Goal: Information Seeking & Learning: Learn about a topic

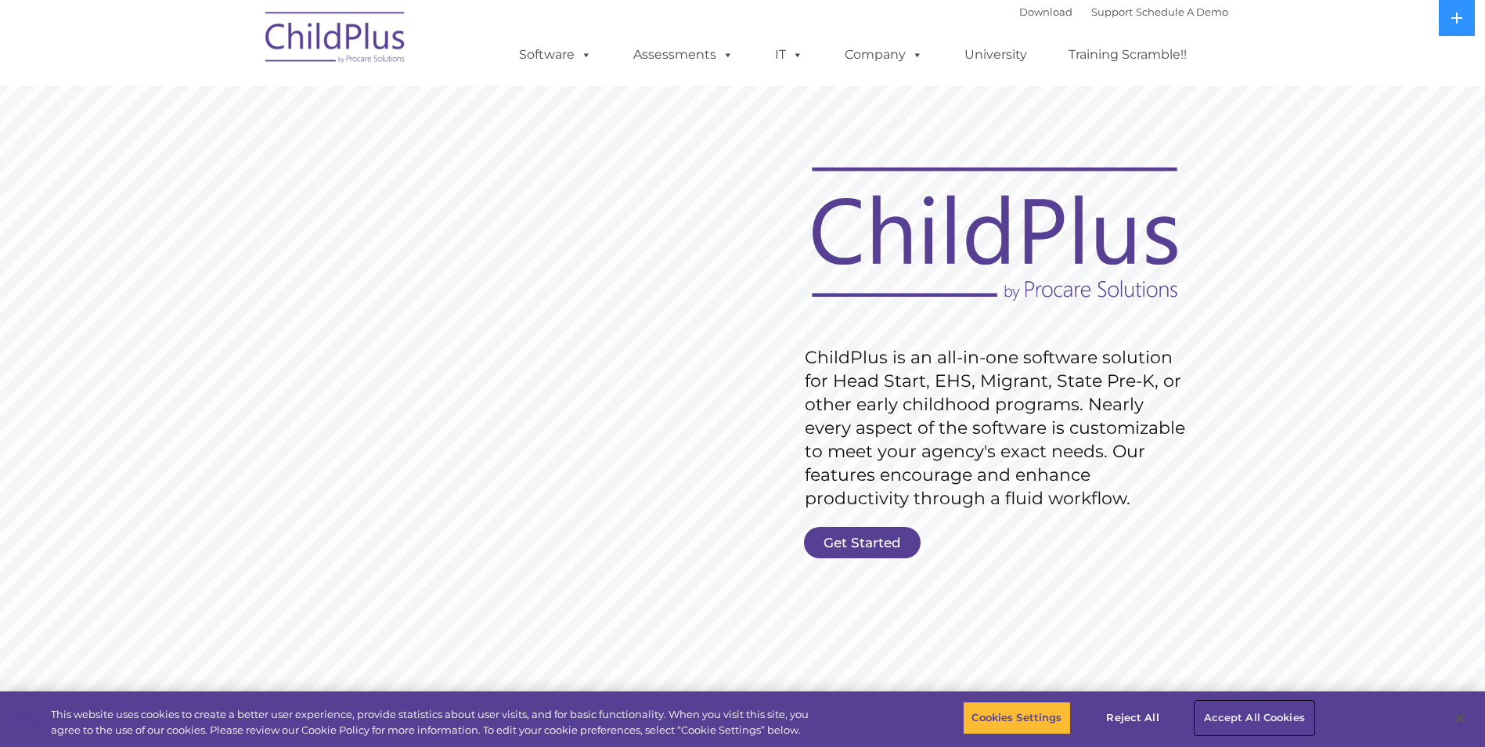
click at [1222, 718] on button "Accept All Cookies" at bounding box center [1254, 717] width 118 height 33
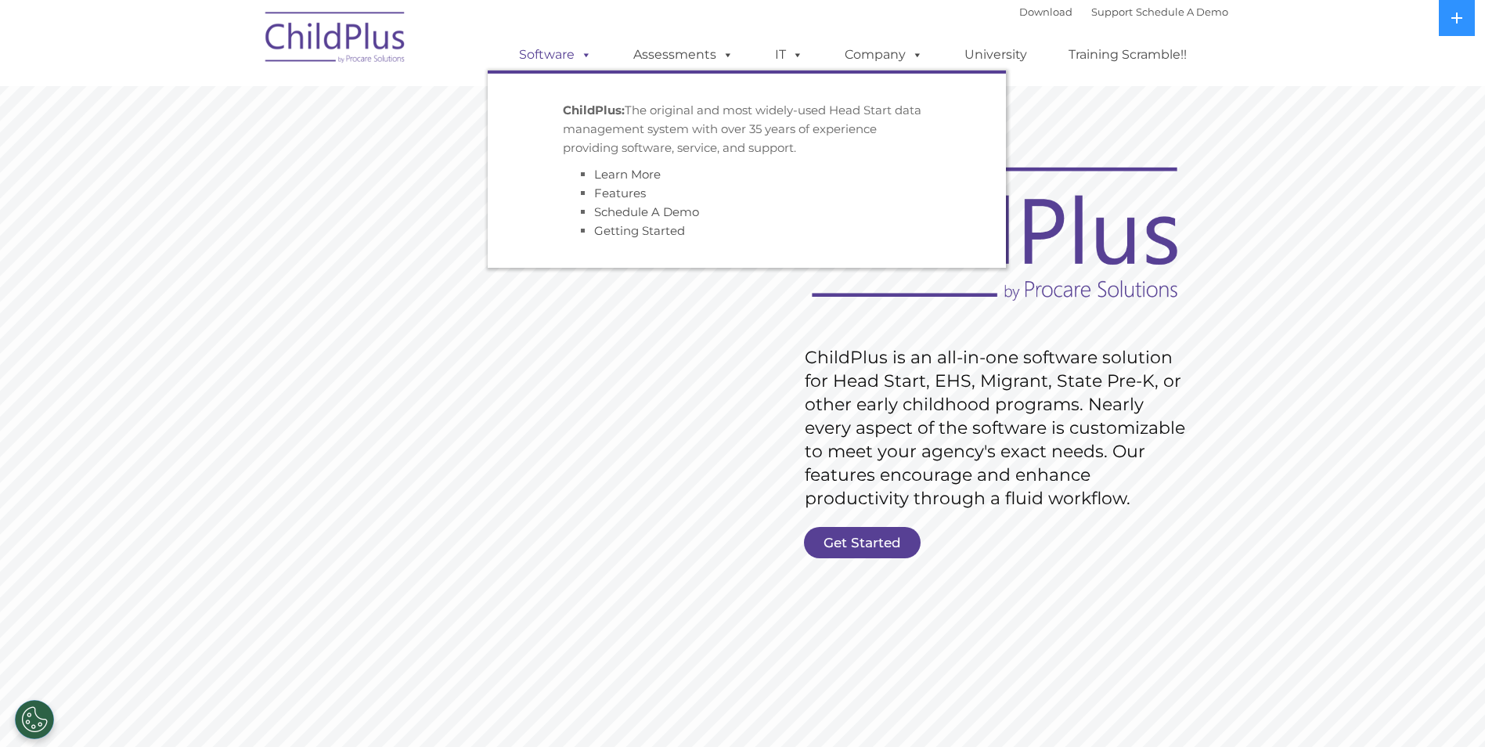
click at [546, 59] on link "Software" at bounding box center [555, 54] width 104 height 31
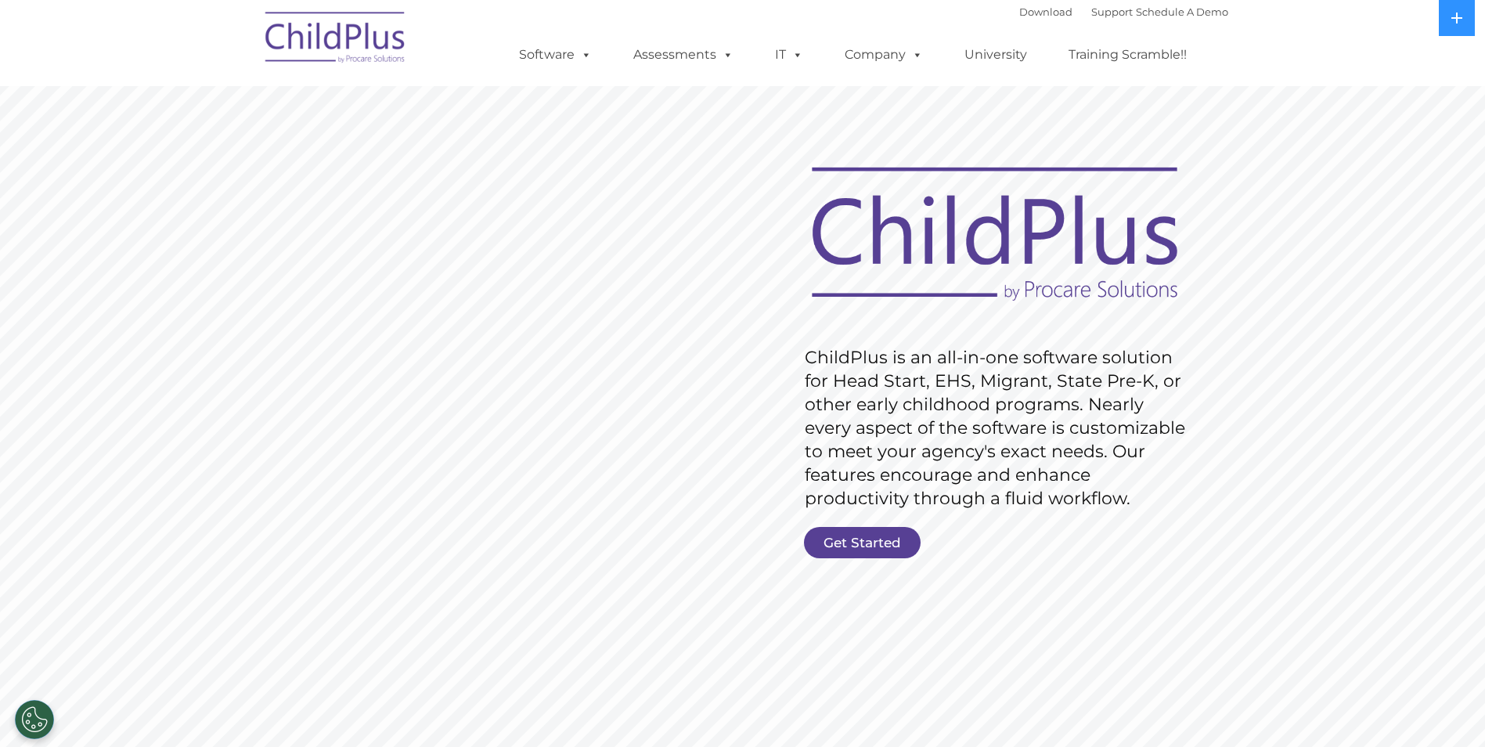
click at [863, 566] on rs-slide "Request Pricing ChildPlus is an all-in-one software solution for Head Start, EH…" at bounding box center [742, 407] width 1485 height 704
click at [863, 533] on link "Get Started" at bounding box center [862, 542] width 117 height 31
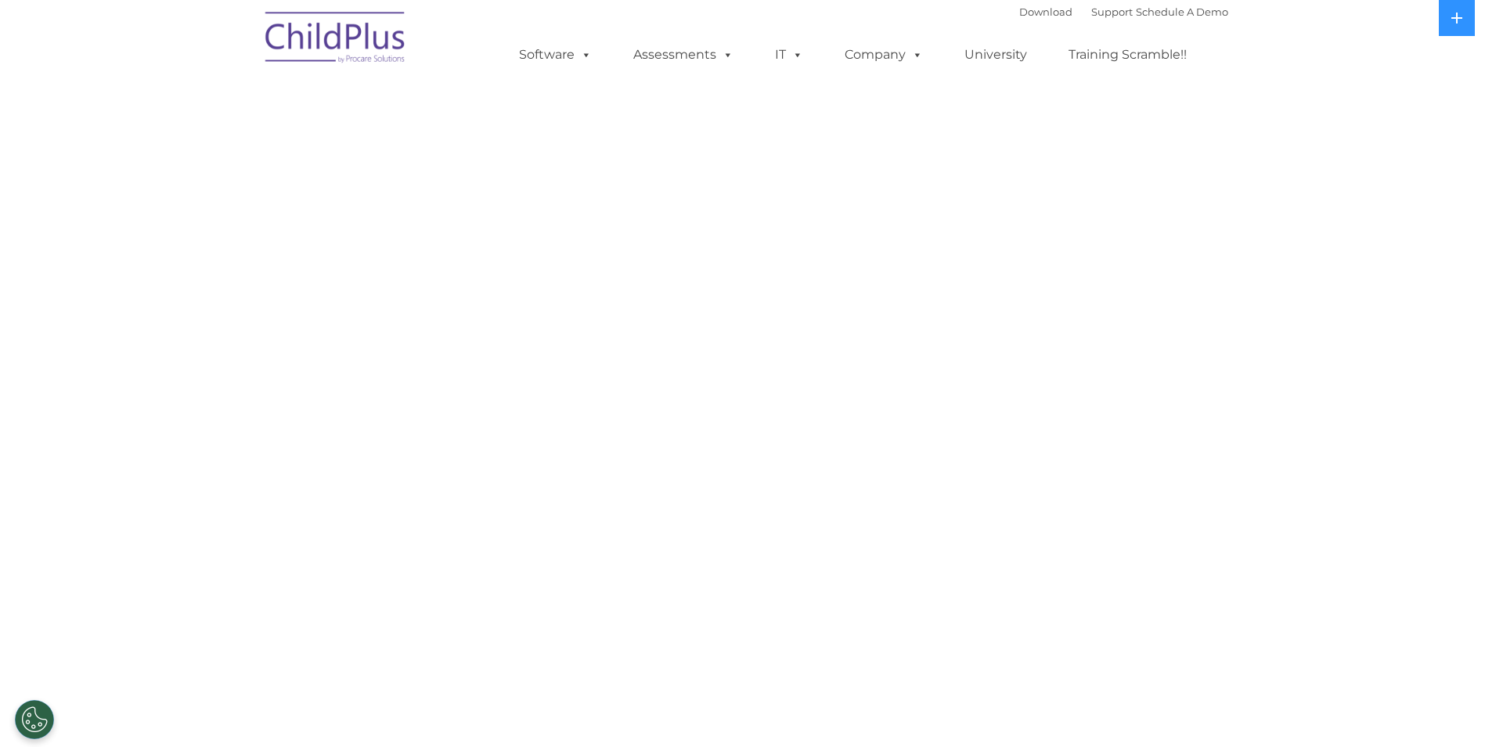
select select "MEDIUM"
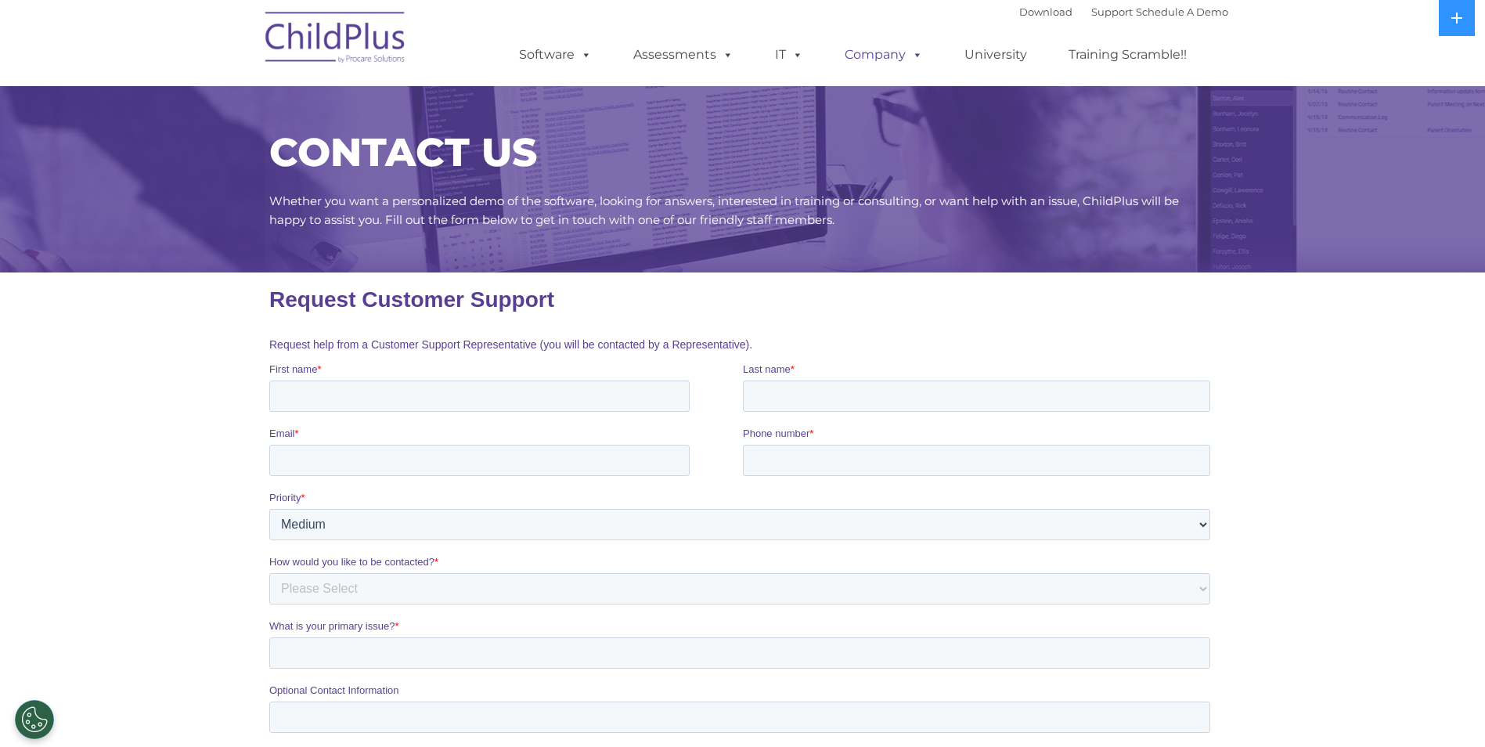
click at [886, 57] on link "Company" at bounding box center [884, 54] width 110 height 31
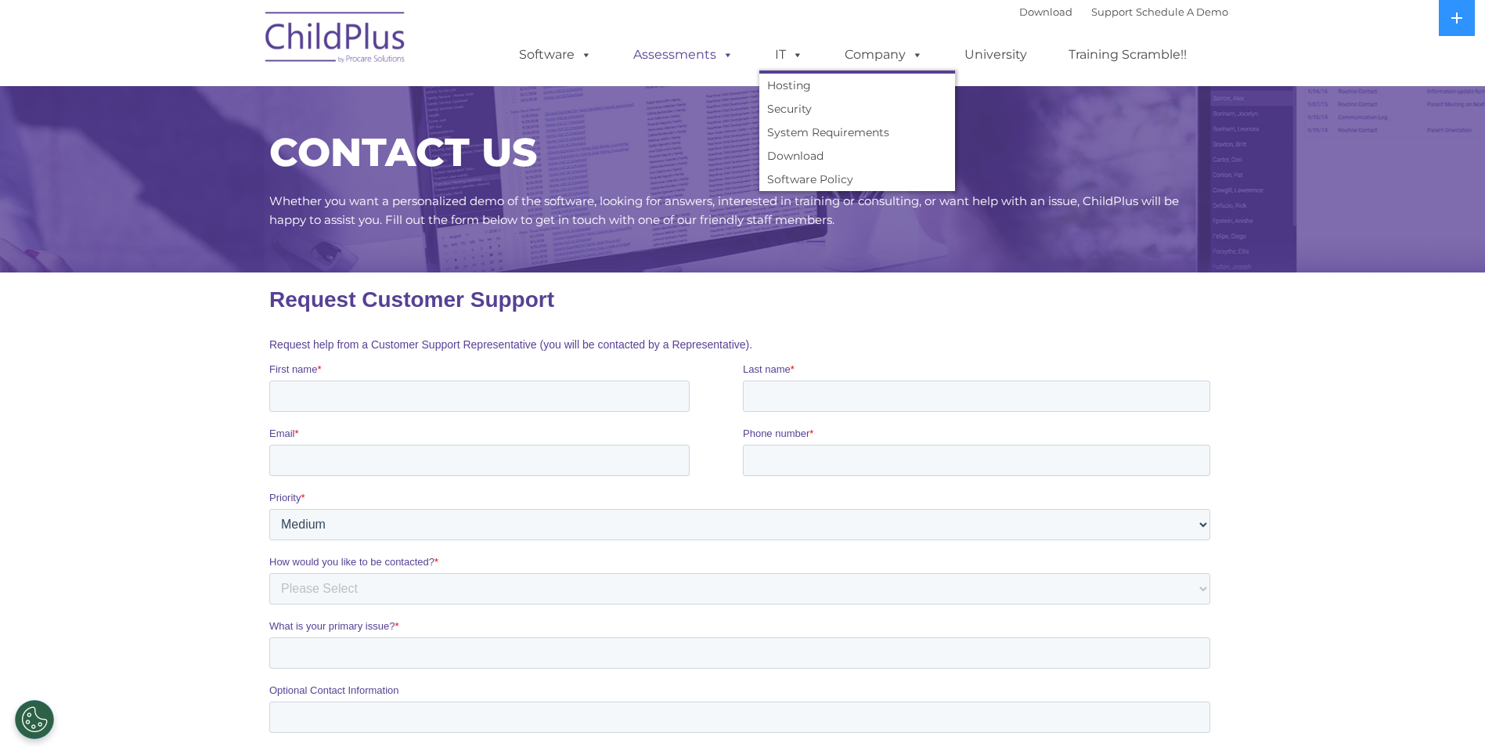
click at [697, 52] on link "Assessments" at bounding box center [683, 54] width 131 height 31
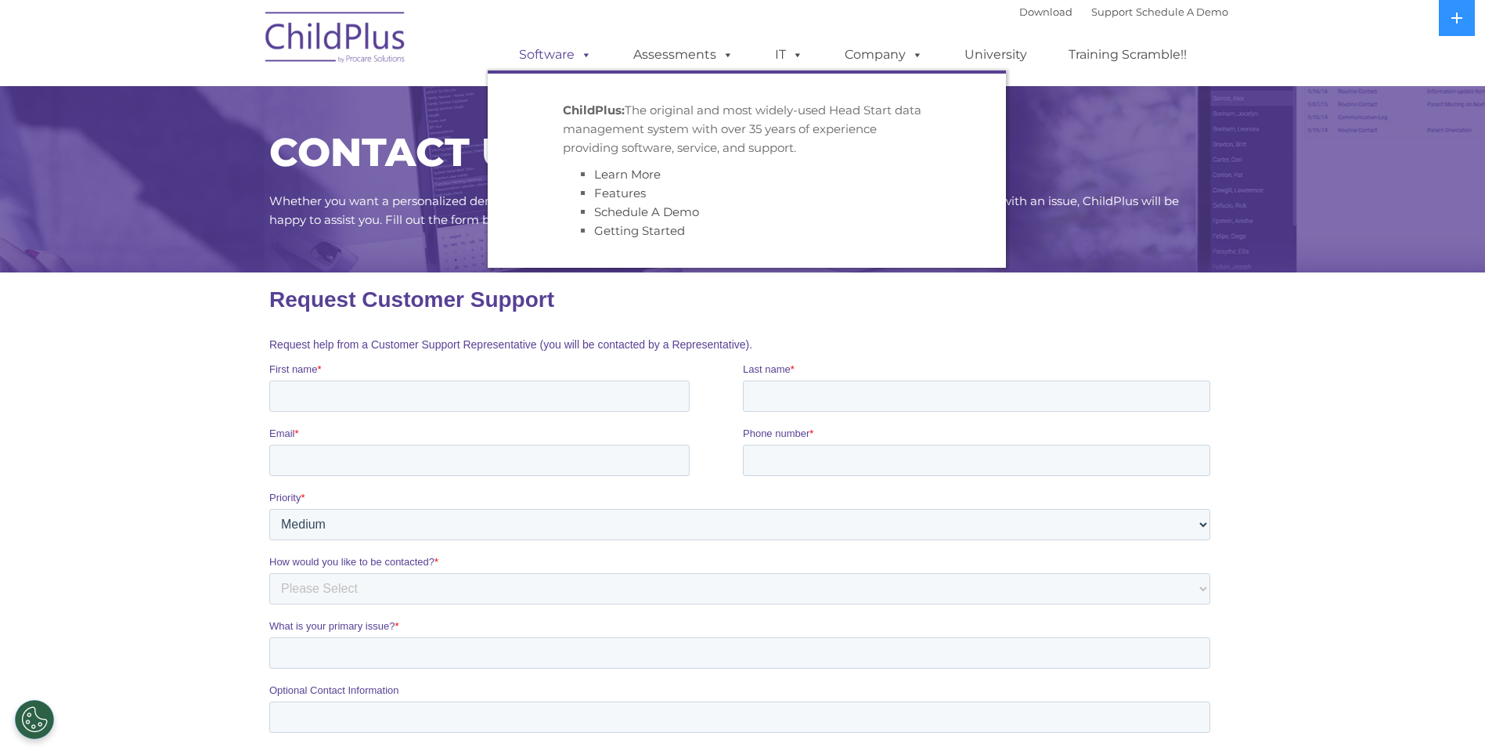
click at [524, 59] on link "Software" at bounding box center [555, 54] width 104 height 31
